Goal: Information Seeking & Learning: Learn about a topic

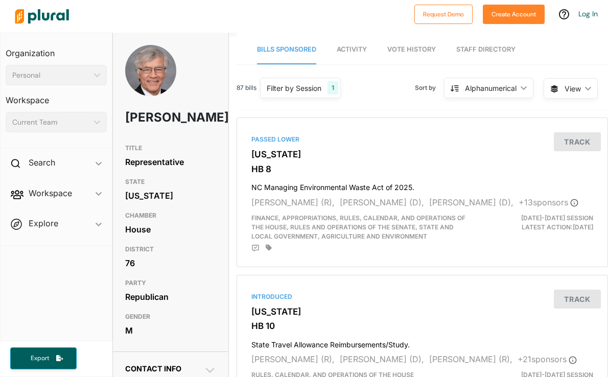
click at [363, 45] on span "Activity" at bounding box center [351, 49] width 30 height 8
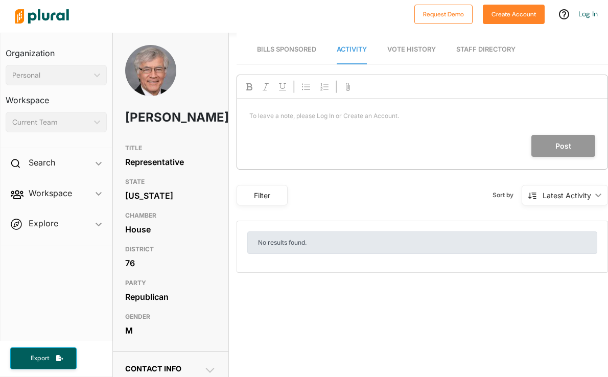
click at [393, 43] on link "Vote History" at bounding box center [411, 49] width 49 height 29
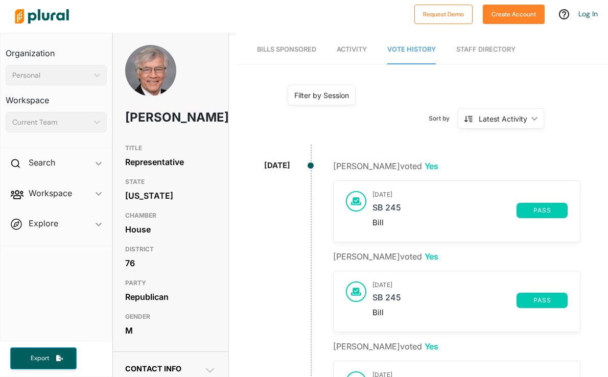
click at [286, 50] on span "Bills Sponsored" at bounding box center [286, 49] width 59 height 8
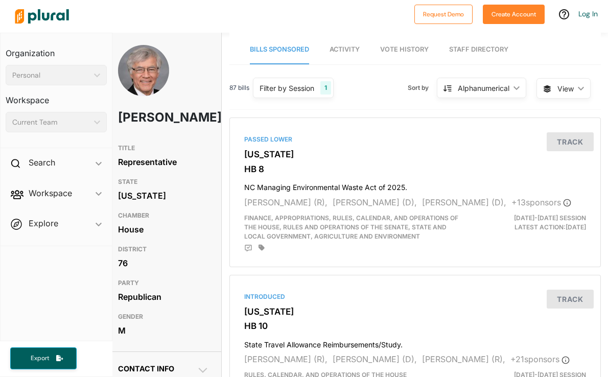
scroll to position [0, 8]
click at [550, 88] on span "View ic_keyboard_arrow_down" at bounding box center [563, 88] width 54 height 20
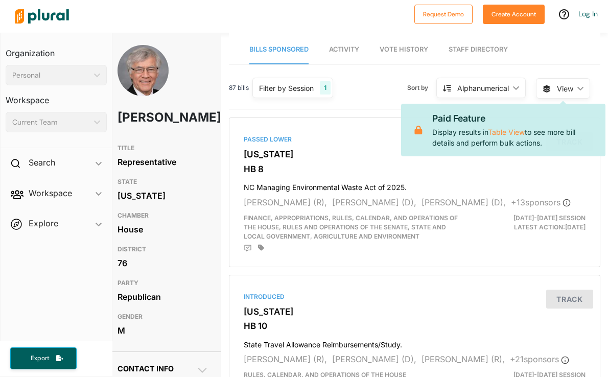
click at [506, 86] on div "Alphanumerical" at bounding box center [483, 88] width 52 height 11
